Goal: Use online tool/utility: Use online tool/utility

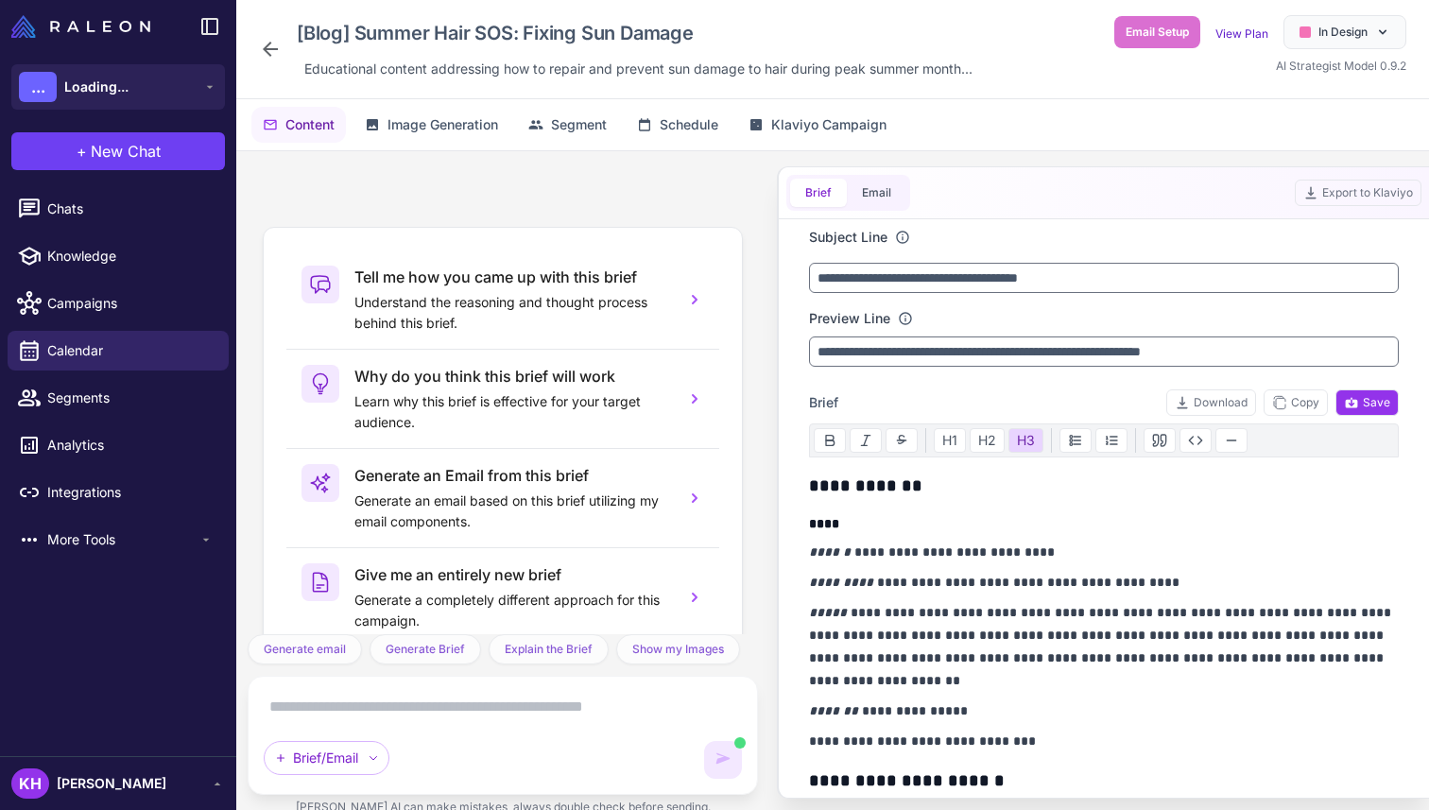
scroll to position [15947, 0]
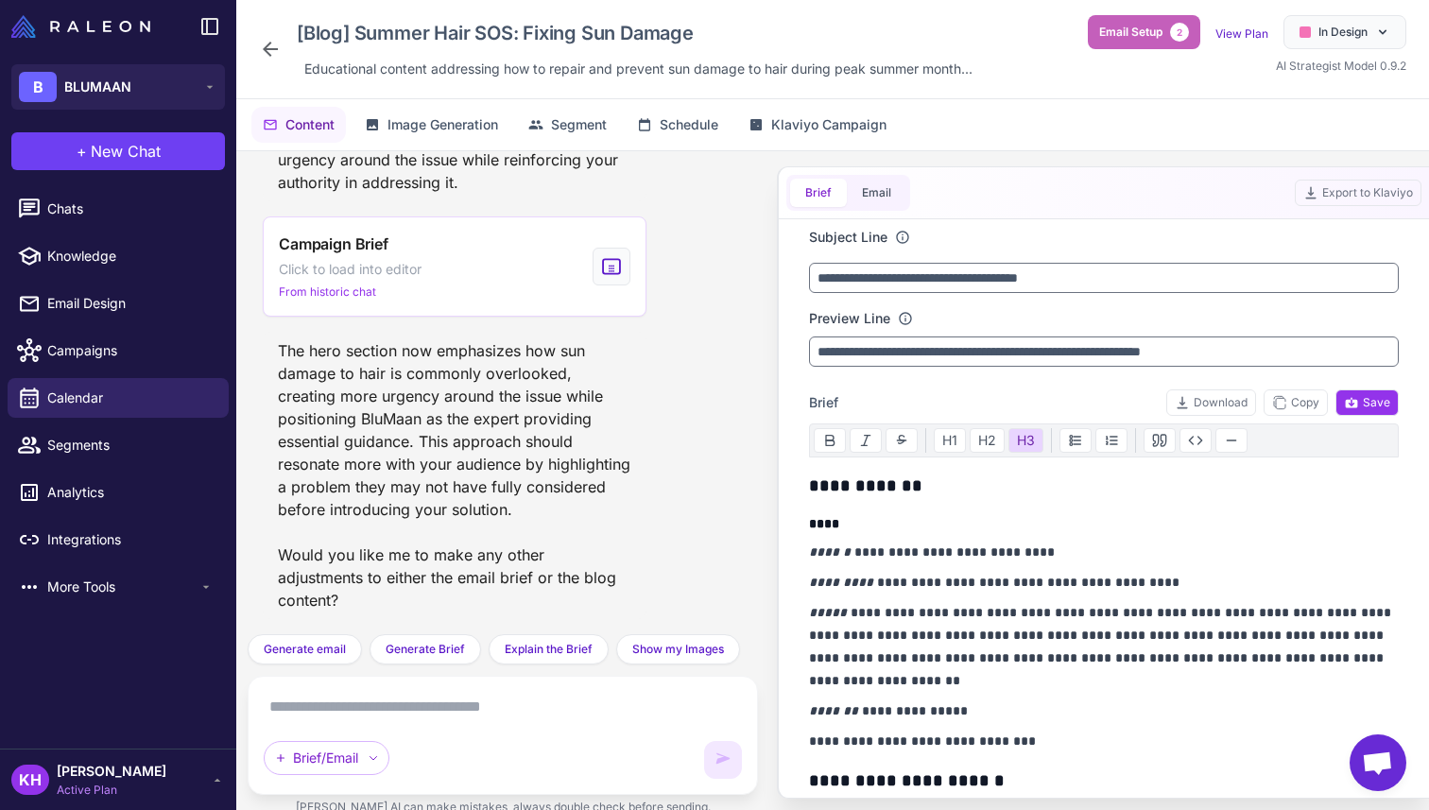
click at [1153, 32] on span "Email Setup" at bounding box center [1130, 32] width 63 height 17
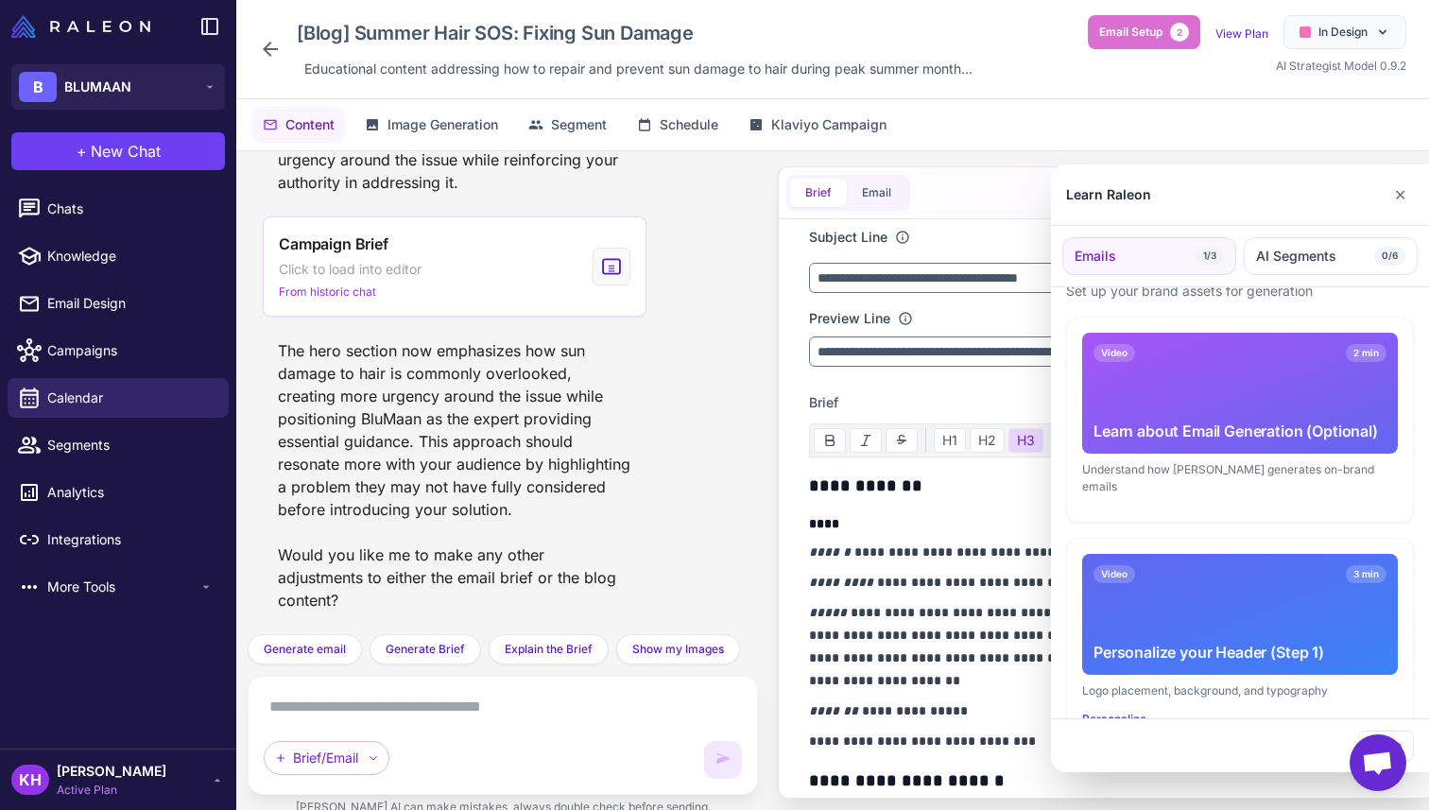
scroll to position [0, 0]
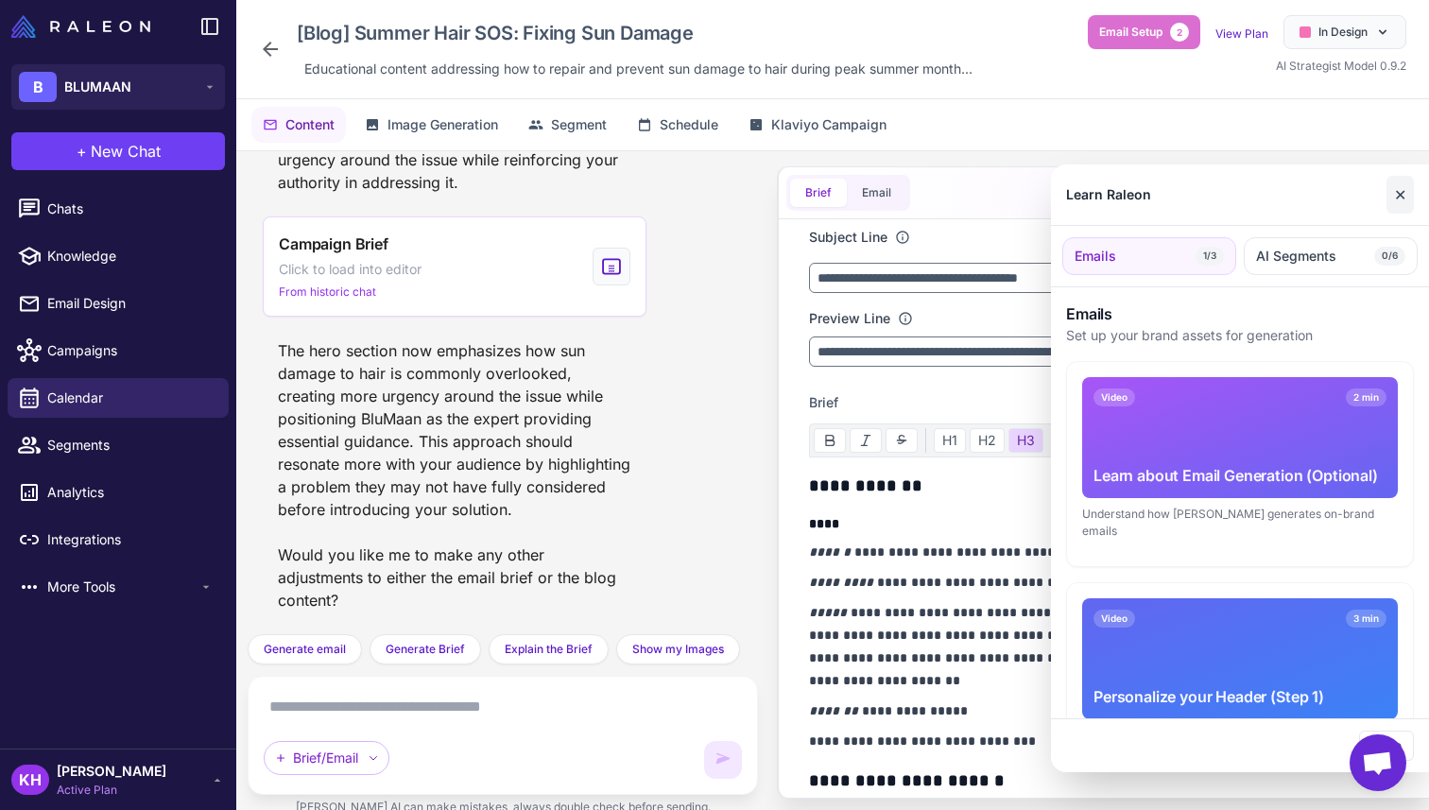
click at [1400, 194] on button "✕" at bounding box center [1399, 195] width 27 height 38
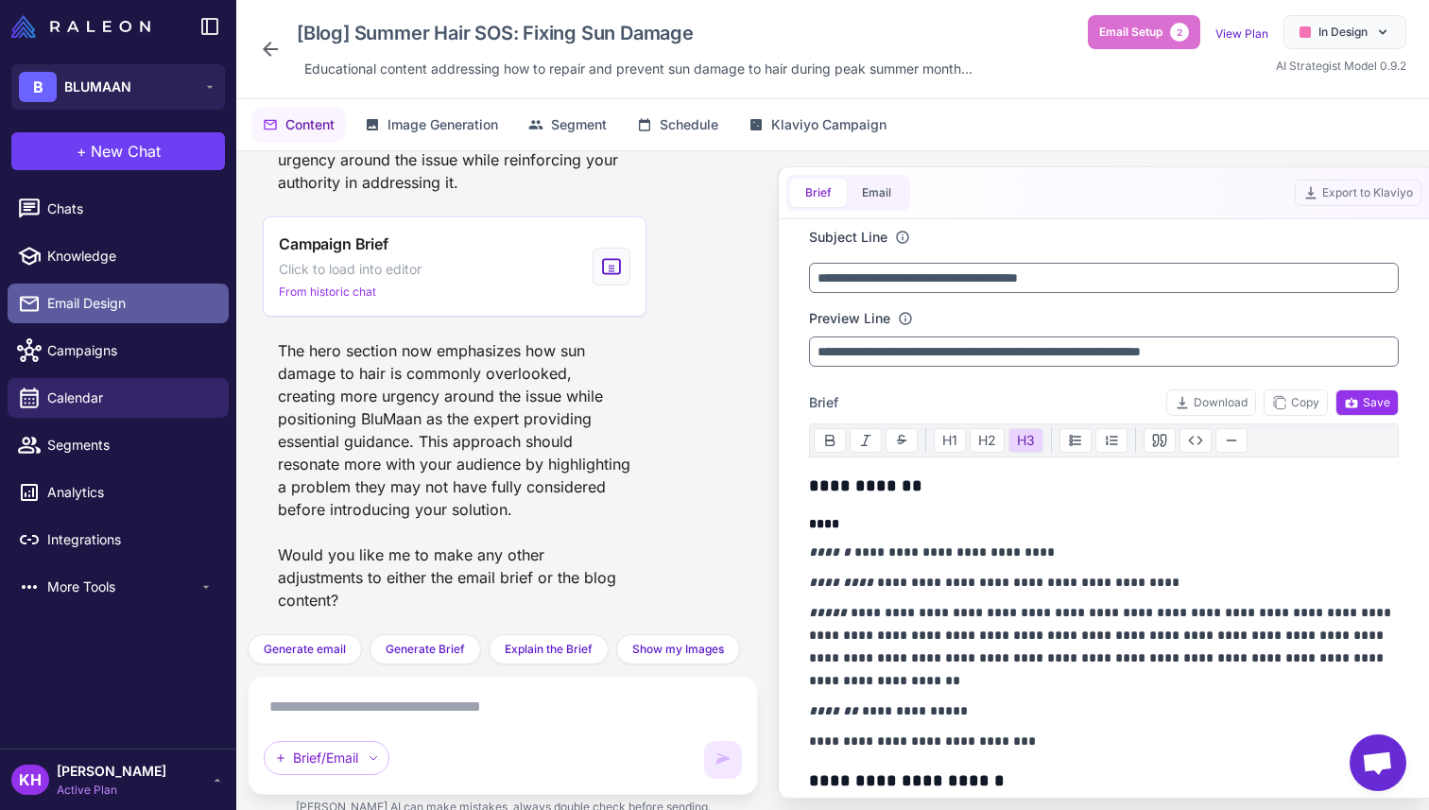
click at [73, 300] on span "Email Design" at bounding box center [130, 303] width 166 height 21
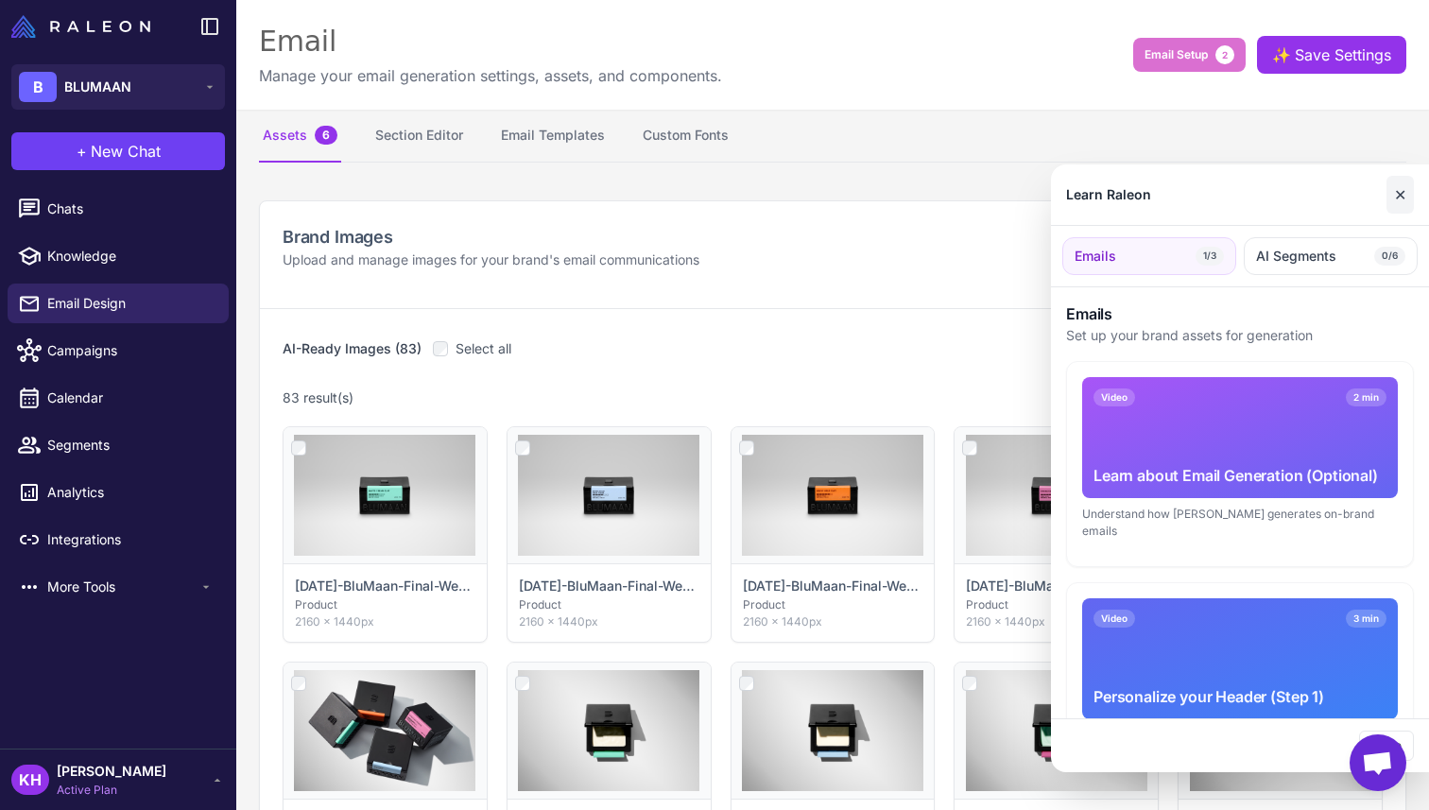
click at [1400, 191] on button "✕" at bounding box center [1399, 195] width 27 height 38
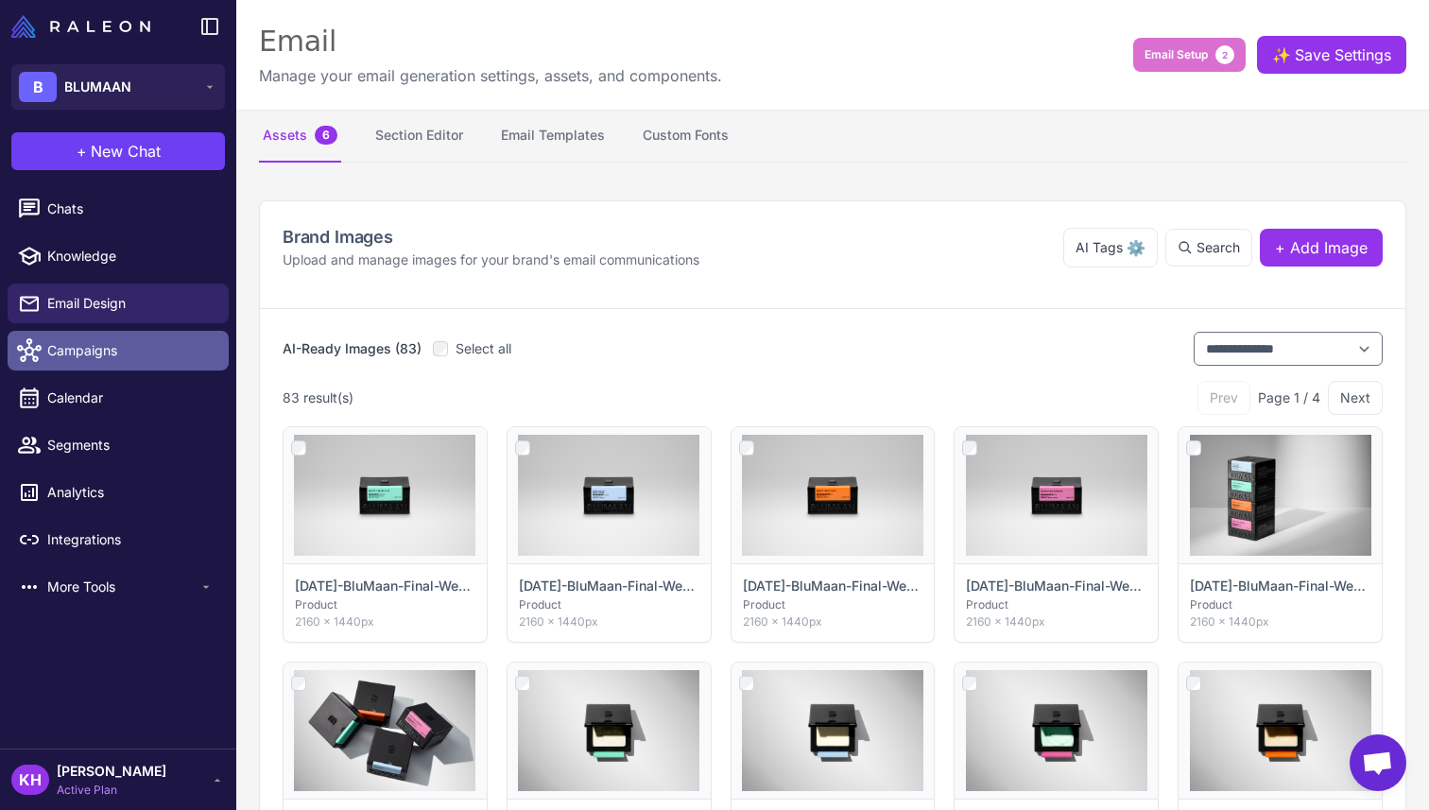
click at [77, 342] on span "Campaigns" at bounding box center [130, 350] width 166 height 21
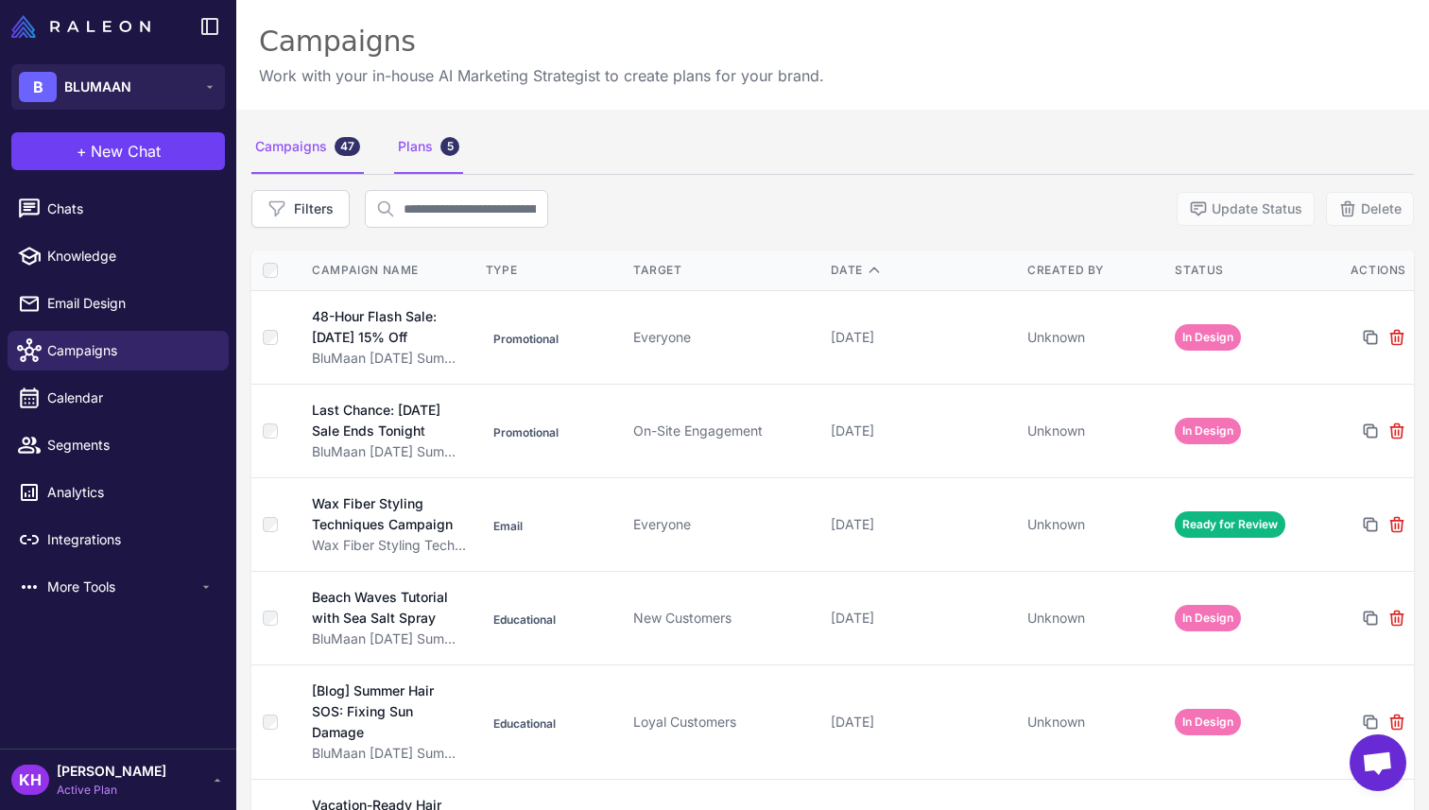
click at [416, 152] on div "Plans 5" at bounding box center [428, 147] width 69 height 53
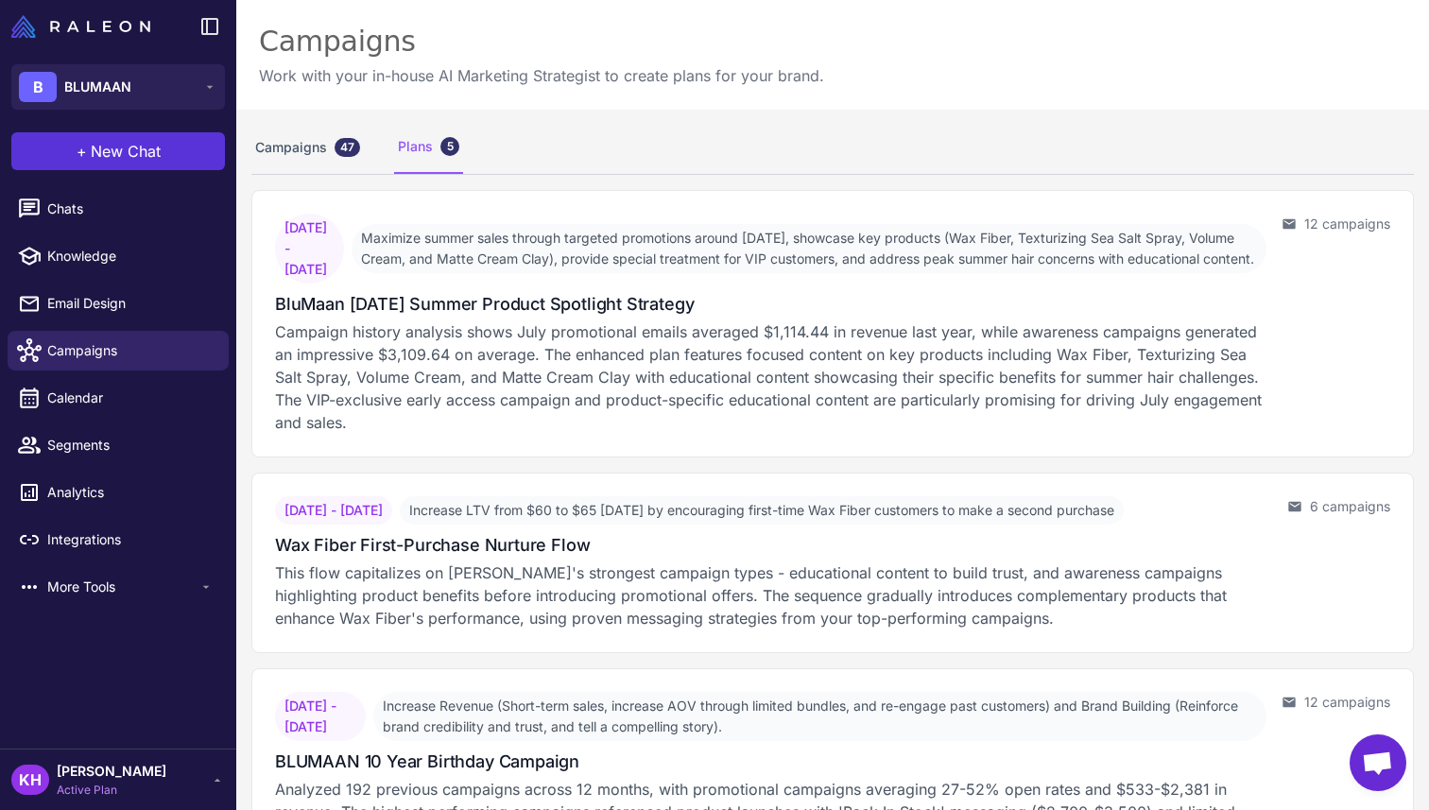
click at [163, 154] on button "+ New Chat" at bounding box center [118, 151] width 214 height 38
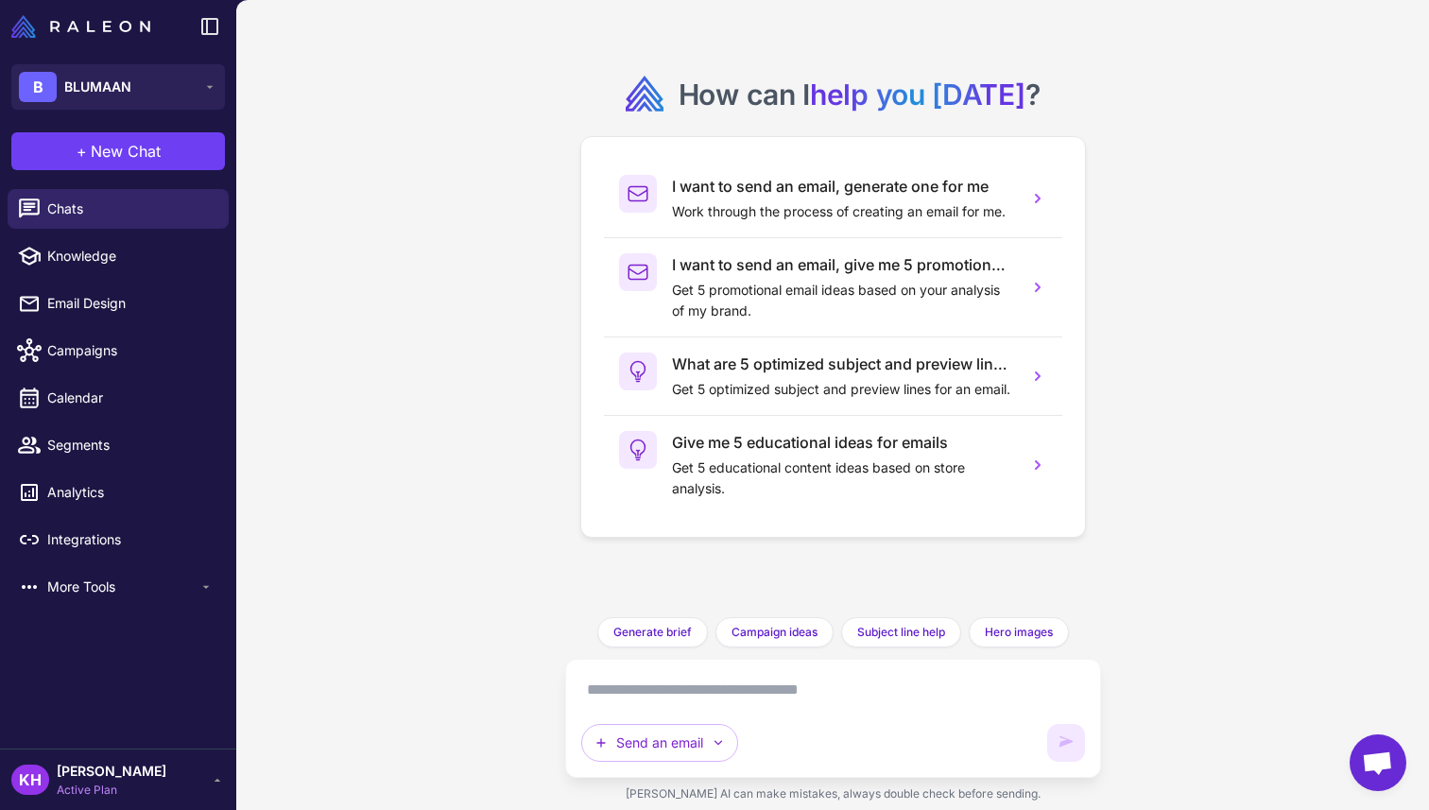
click at [659, 684] on textarea at bounding box center [833, 690] width 504 height 30
